Goal: Use online tool/utility: Utilize a website feature to perform a specific function

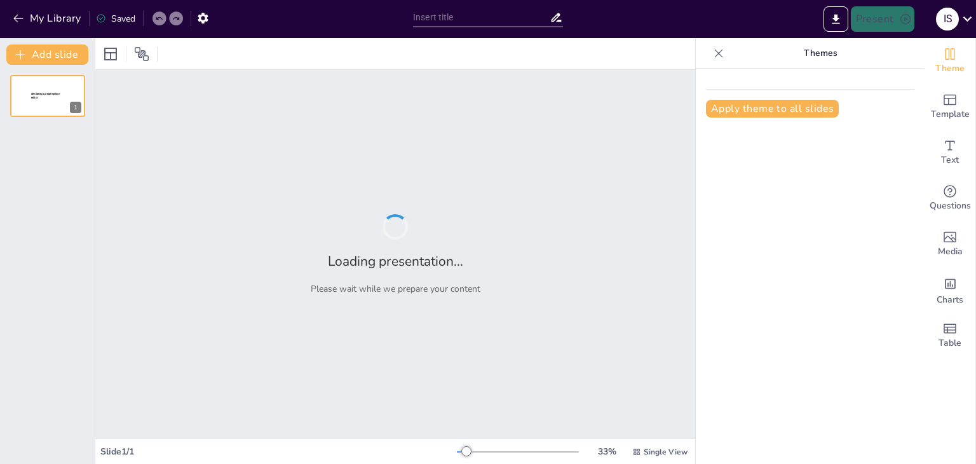
type input "Impacto de la Virginidad en la Educación Sexual de los Jóvenes en [GEOGRAPHIC_D…"
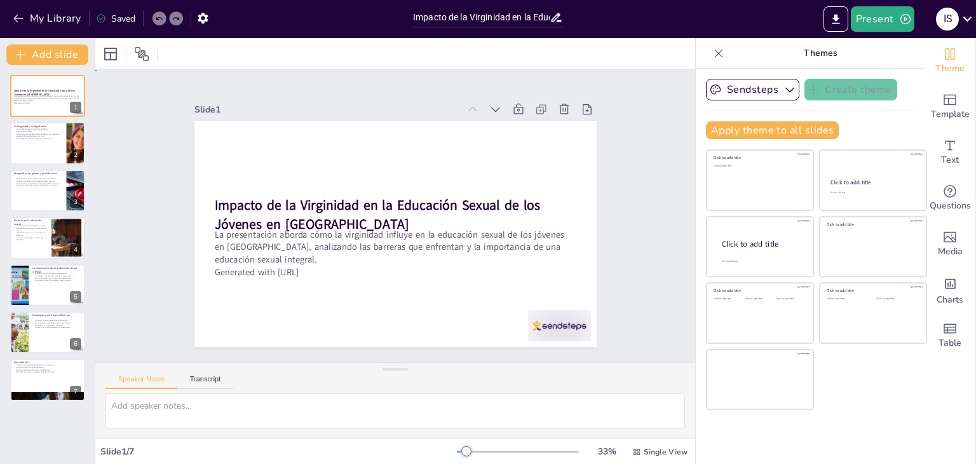
click at [647, 239] on div "Slide 1 Impacto de la Virginidad en la Educación Sexual de los Jóvenes en [GEOG…" at bounding box center [395, 215] width 619 height 641
click at [63, 131] on button at bounding box center [55, 133] width 15 height 15
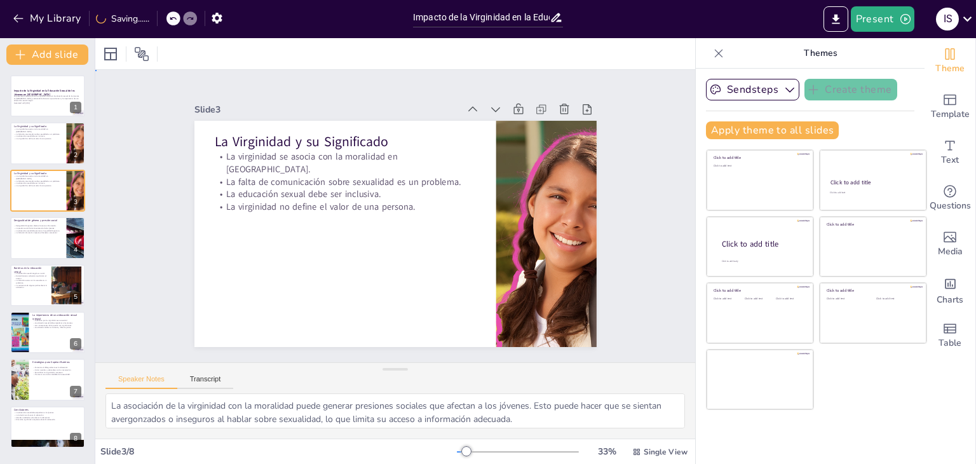
click at [172, 217] on div "Slide 1 Impacto de la Virginidad en la Educación Sexual de los Jóvenes en [GEOG…" at bounding box center [394, 215] width 540 height 463
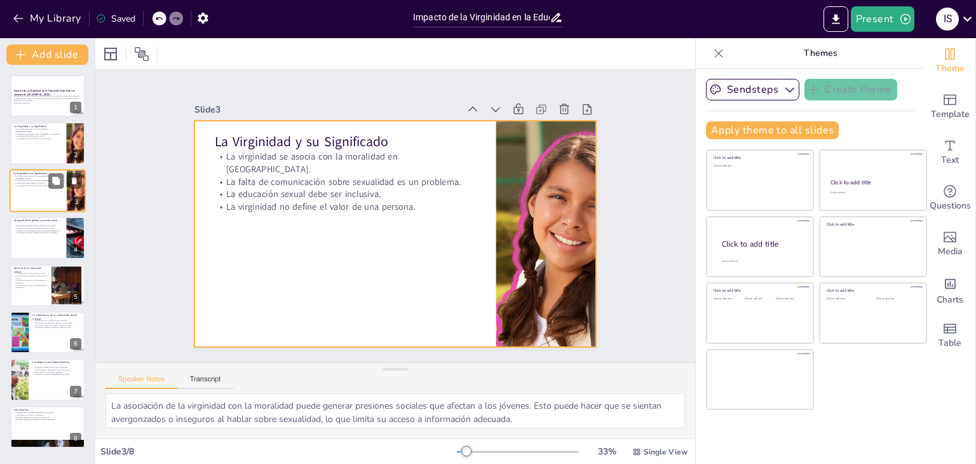
click at [22, 194] on div at bounding box center [48, 190] width 76 height 43
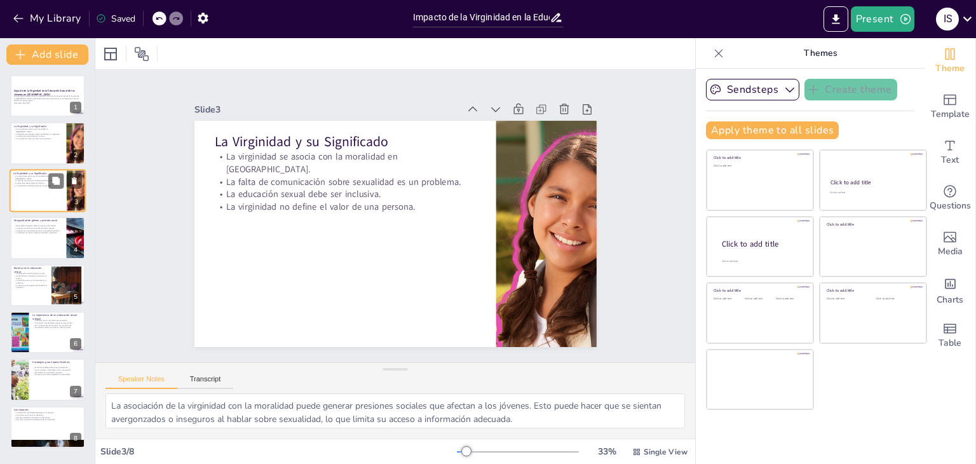
click at [34, 194] on div at bounding box center [48, 190] width 76 height 43
click at [53, 243] on div at bounding box center [48, 237] width 76 height 43
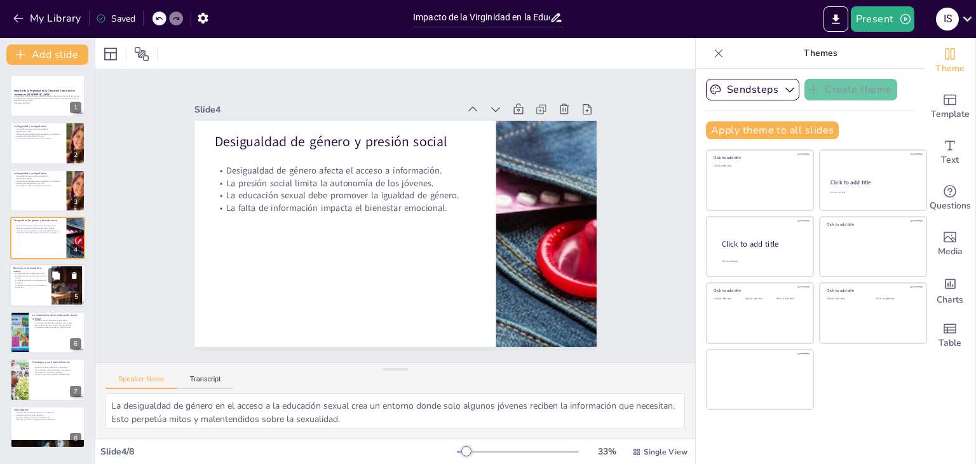
click at [33, 295] on div at bounding box center [48, 285] width 76 height 43
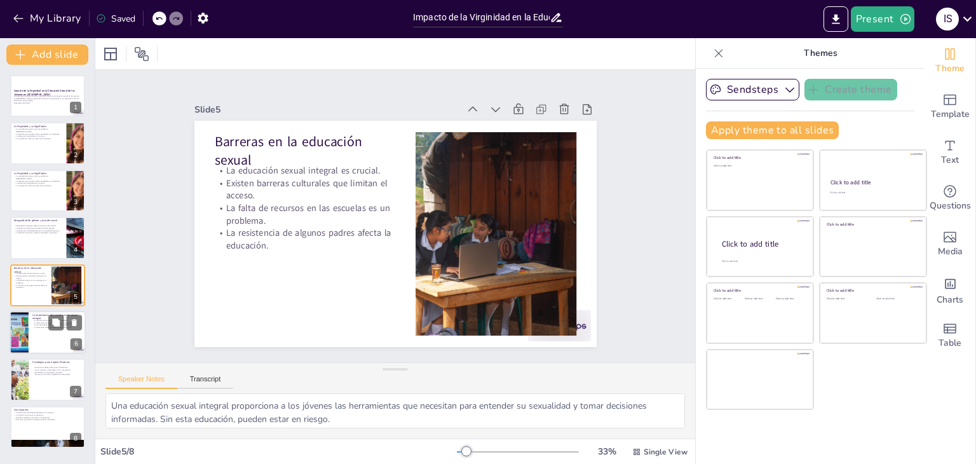
click at [37, 350] on div at bounding box center [48, 332] width 76 height 43
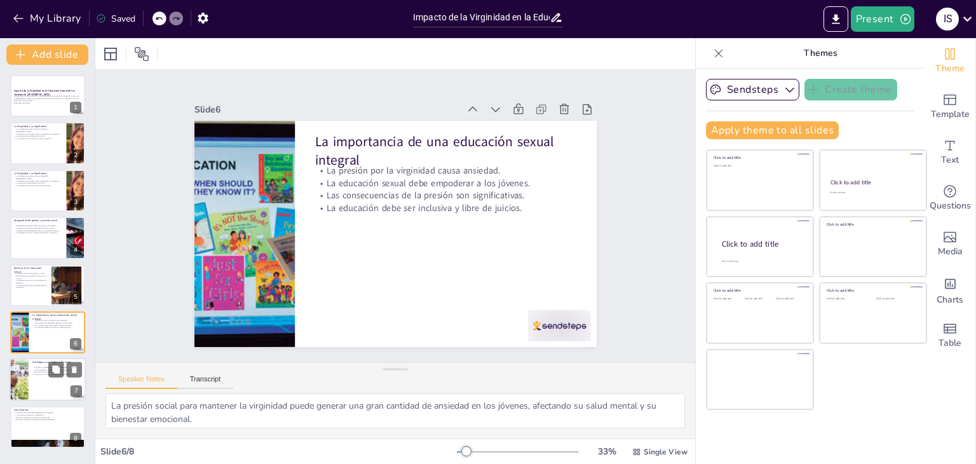
click at [43, 377] on div at bounding box center [48, 379] width 76 height 43
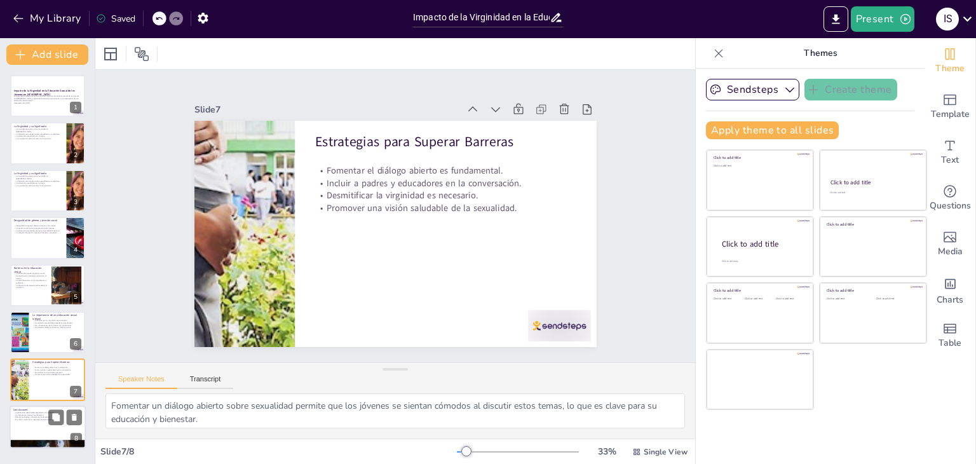
click at [23, 426] on div at bounding box center [48, 426] width 76 height 43
type textarea "Empoderar a los jóvenes a través de la educación sexual les permite tomar decis…"
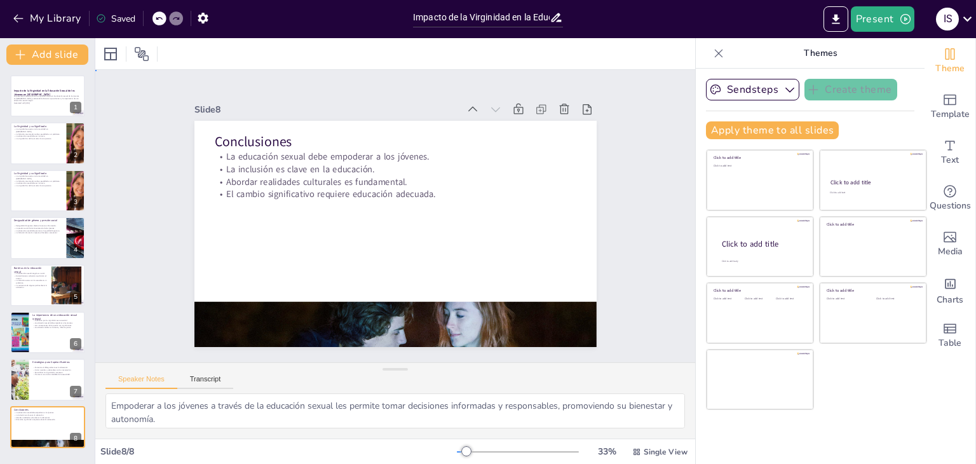
click at [138, 260] on div "Slide 1 Impacto de la Virginidad en la Educación Sexual de los Jóvenes en [GEOG…" at bounding box center [394, 216] width 647 height 410
click at [37, 105] on div at bounding box center [48, 95] width 76 height 43
